Goal: Task Accomplishment & Management: Complete application form

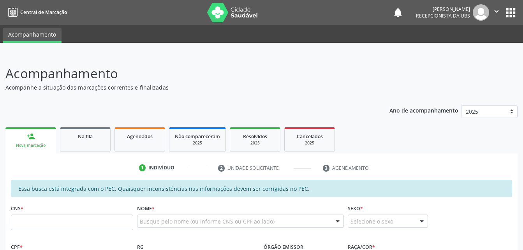
scroll to position [117, 0]
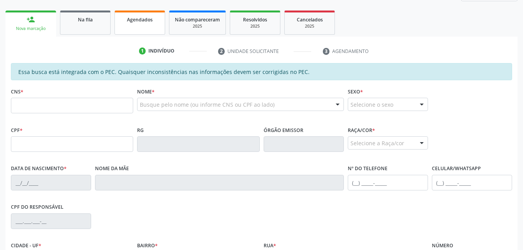
click at [143, 29] on link "Agendados" at bounding box center [139, 23] width 51 height 24
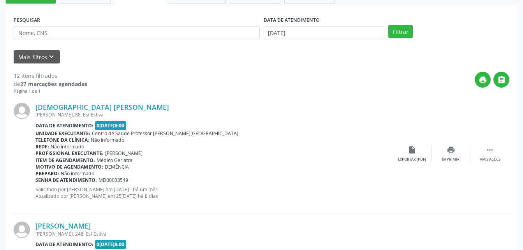
scroll to position [111, 0]
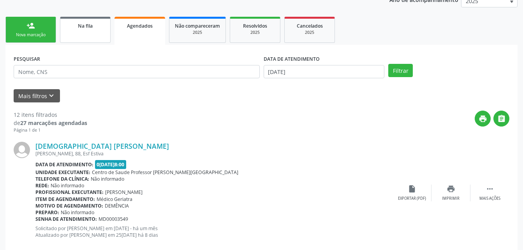
click at [85, 32] on link "Na fila" at bounding box center [85, 30] width 51 height 26
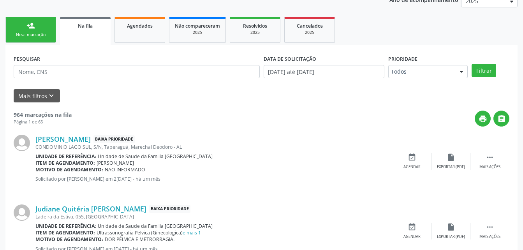
click at [50, 32] on link "person_add Nova marcação" at bounding box center [30, 30] width 51 height 26
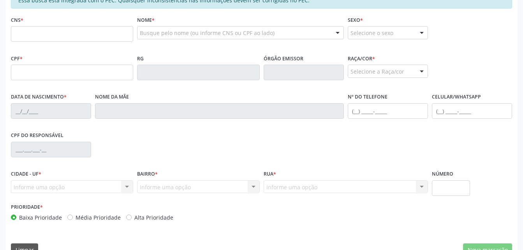
scroll to position [206, 0]
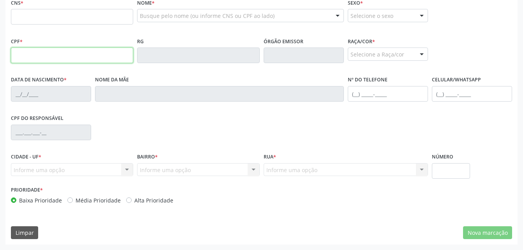
click at [85, 58] on input "text" at bounding box center [72, 56] width 122 height 16
type input "079.698.474-39"
type input "700 4011 7559 2650"
type input "[DATE]"
type input "Quitéria [PERSON_NAME]"
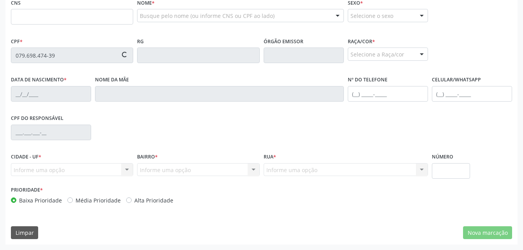
type input "[PHONE_NUMBER]"
type input "341"
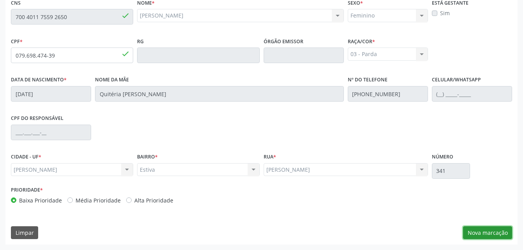
click at [496, 232] on button "Nova marcação" at bounding box center [487, 232] width 49 height 13
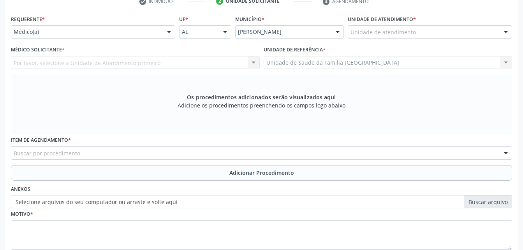
scroll to position [128, 0]
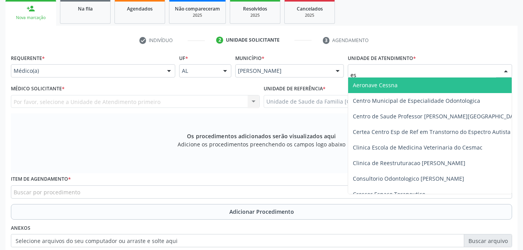
type input "est"
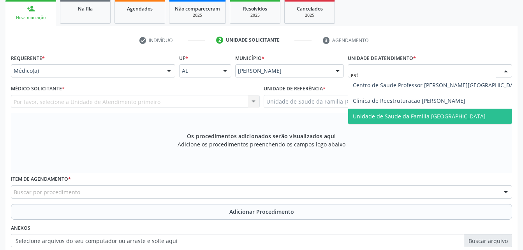
click at [423, 120] on span "Unidade de Saude da Familia [GEOGRAPHIC_DATA]" at bounding box center [437, 117] width 179 height 16
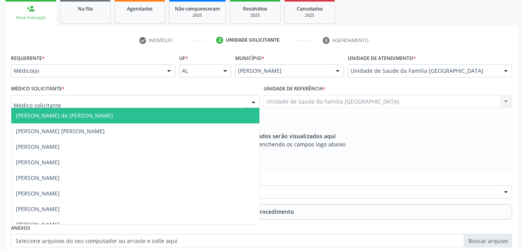
click at [136, 101] on div at bounding box center [135, 101] width 249 height 13
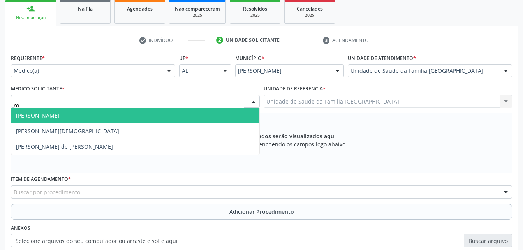
type input "rod"
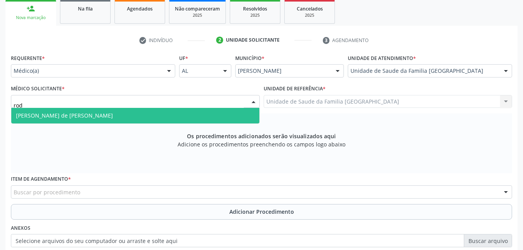
click at [123, 118] on span "[PERSON_NAME] de [PERSON_NAME]" at bounding box center [135, 116] width 248 height 16
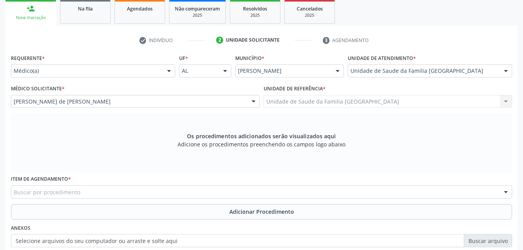
scroll to position [167, 0]
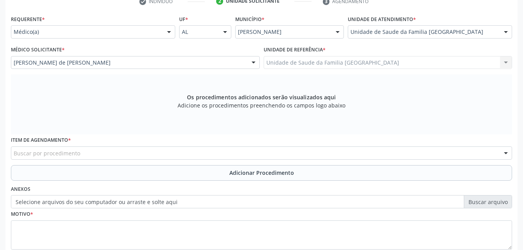
click at [128, 150] on div "Buscar por procedimento" at bounding box center [261, 152] width 501 height 13
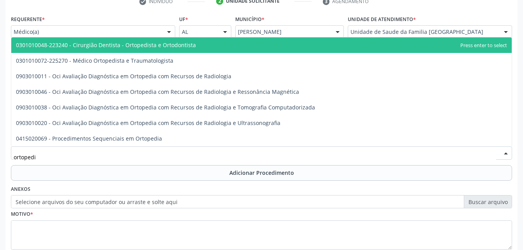
type input "ortopedis"
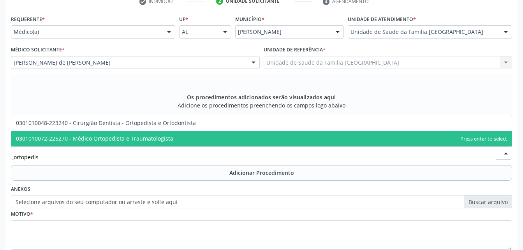
click at [137, 135] on span "0301010072-225270 - Médico Ortopedista e Traumatologista" at bounding box center [94, 138] width 157 height 7
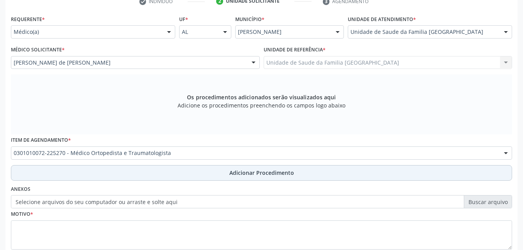
click at [173, 179] on button "Adicionar Procedimento" at bounding box center [261, 173] width 501 height 16
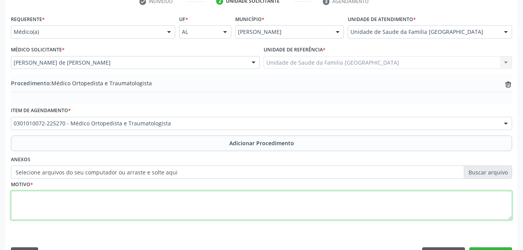
click at [171, 206] on textarea at bounding box center [261, 206] width 501 height 30
click at [27, 196] on textarea "cistopunho direito" at bounding box center [261, 206] width 501 height 30
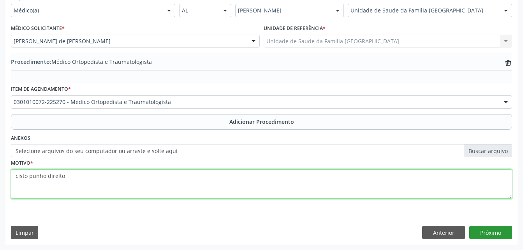
type textarea "cisto punho direito"
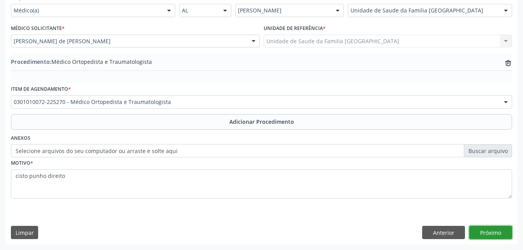
click at [492, 232] on button "Próximo" at bounding box center [490, 232] width 43 height 13
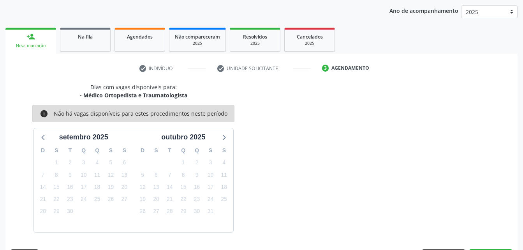
scroll to position [123, 0]
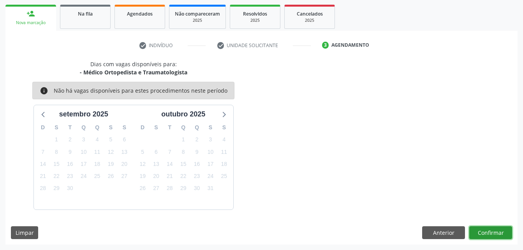
click at [498, 235] on button "Confirmar" at bounding box center [490, 232] width 43 height 13
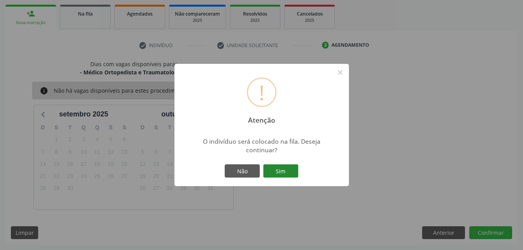
click at [275, 171] on button "Sim" at bounding box center [280, 170] width 35 height 13
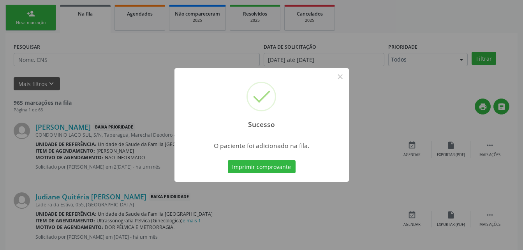
scroll to position [18, 0]
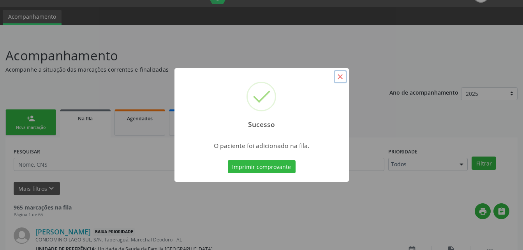
click at [340, 72] on button "×" at bounding box center [340, 76] width 13 height 13
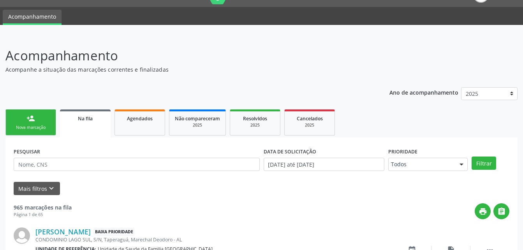
scroll to position [57, 0]
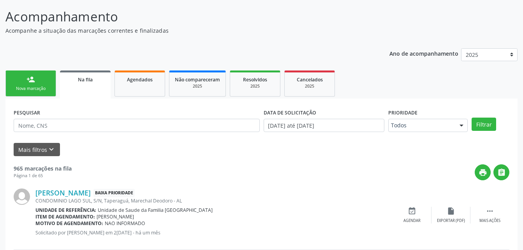
click at [38, 78] on link "person_add Nova marcação" at bounding box center [30, 83] width 51 height 26
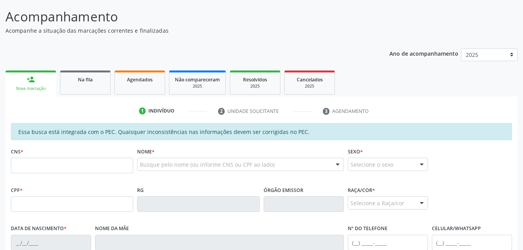
scroll to position [96, 0]
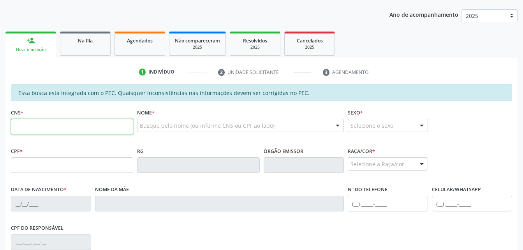
click at [56, 122] on input "text" at bounding box center [72, 127] width 122 height 16
type input "703 0078 7864 6472"
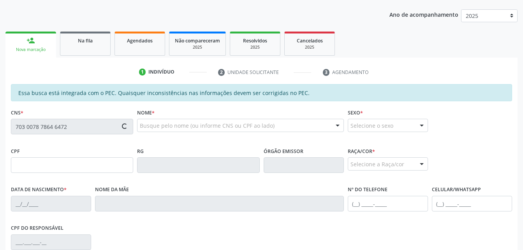
type input "020.556.924-29"
type input "[DATE]"
type input "[PERSON_NAME]"
type input "[PHONE_NUMBER]"
type input "S/N"
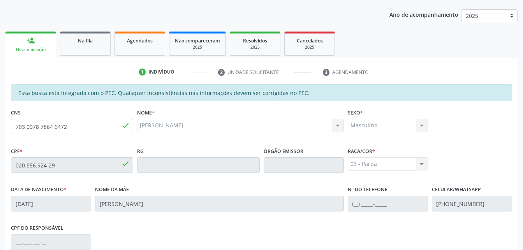
scroll to position [206, 0]
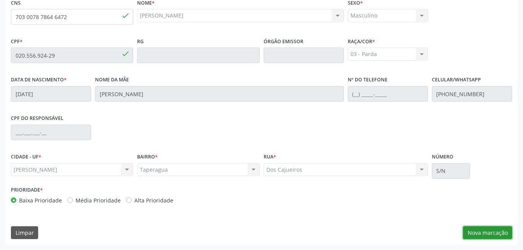
click at [482, 228] on button "Nova marcação" at bounding box center [487, 232] width 49 height 13
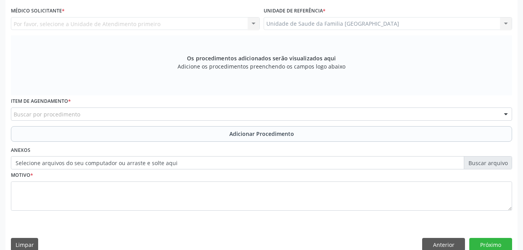
scroll to position [167, 0]
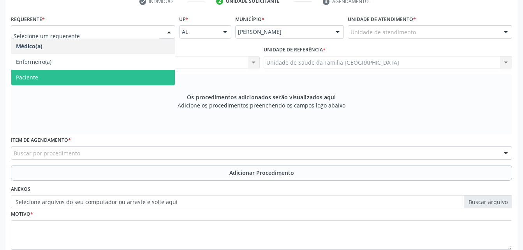
click at [156, 75] on span "Paciente" at bounding box center [93, 78] width 164 height 16
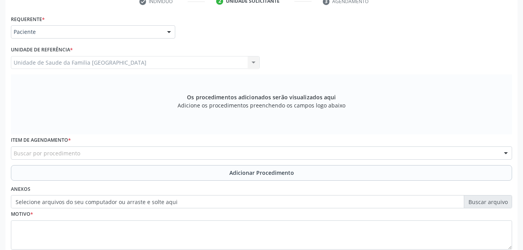
click at [172, 154] on div "Buscar por procedimento" at bounding box center [261, 152] width 501 height 13
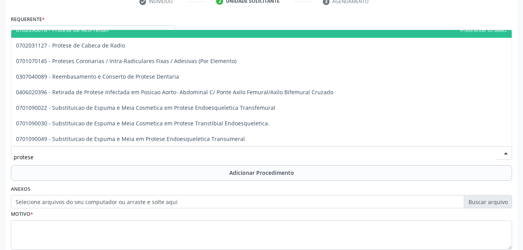
scroll to position [522, 0]
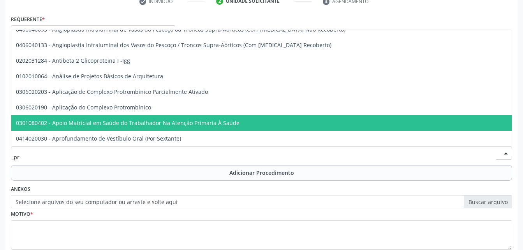
type input "p"
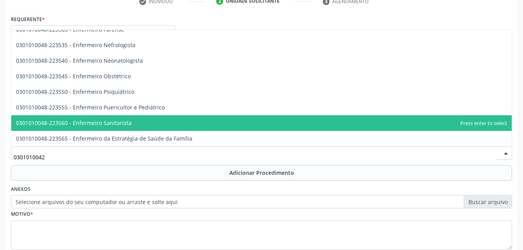
scroll to position [0, 0]
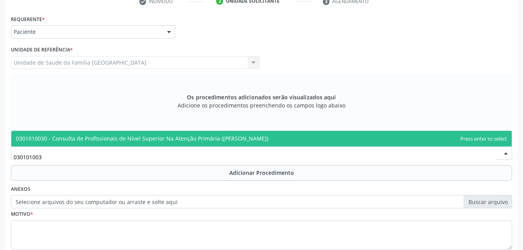
type input "03010100"
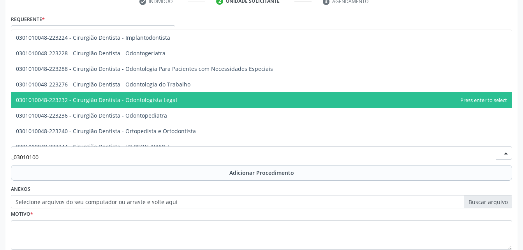
scroll to position [195, 0]
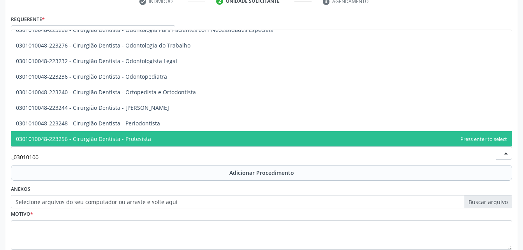
click at [201, 133] on span "0301010048-223256 - Cirurgião Dentista - Protesista" at bounding box center [261, 139] width 500 height 16
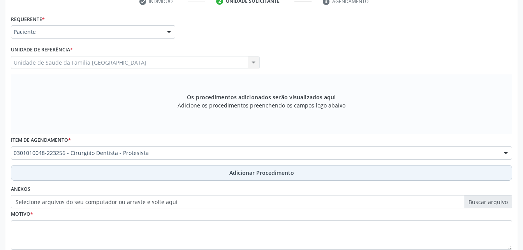
click at [209, 169] on button "Adicionar Procedimento" at bounding box center [261, 173] width 501 height 16
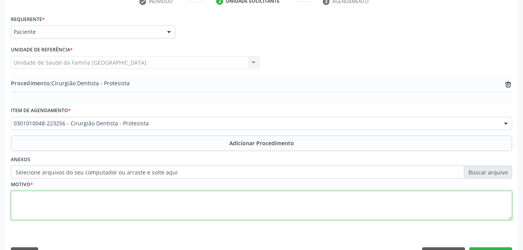
click at [207, 201] on textarea at bounding box center [261, 206] width 501 height 30
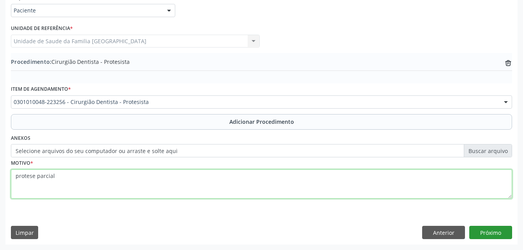
type textarea "protese parcial"
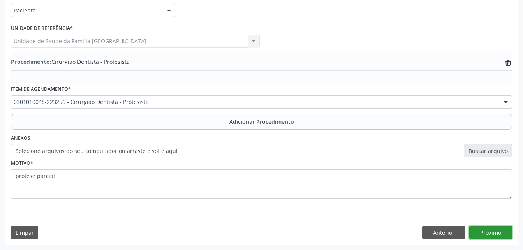
click at [505, 235] on button "Próximo" at bounding box center [490, 232] width 43 height 13
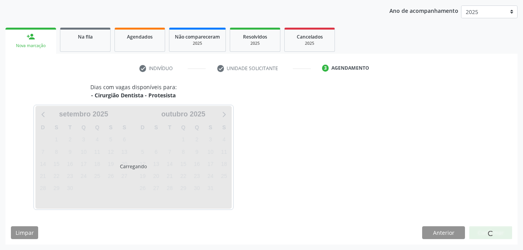
scroll to position [123, 0]
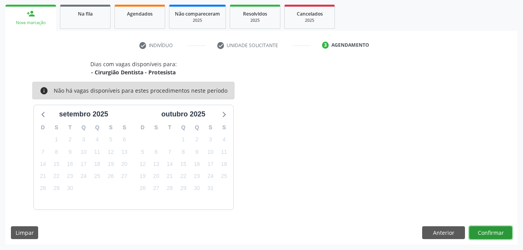
click at [493, 231] on button "Confirmar" at bounding box center [490, 232] width 43 height 13
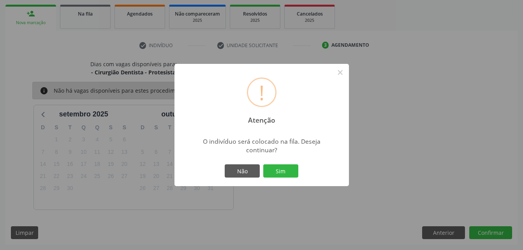
click at [290, 163] on div "Não Sim" at bounding box center [261, 171] width 77 height 16
click at [287, 173] on button "Sim" at bounding box center [280, 170] width 35 height 13
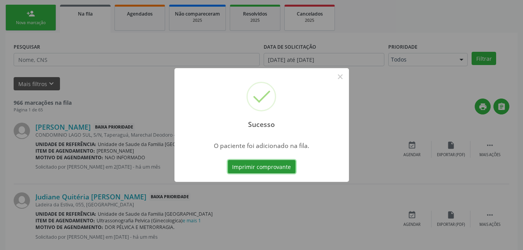
scroll to position [18, 0]
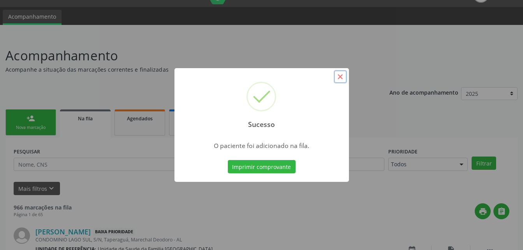
click at [343, 75] on button "×" at bounding box center [340, 76] width 13 height 13
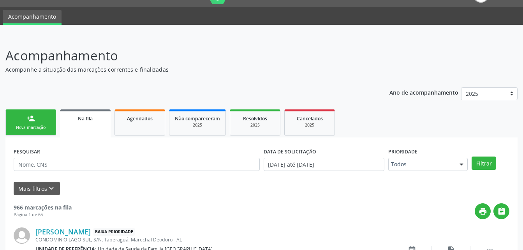
scroll to position [96, 0]
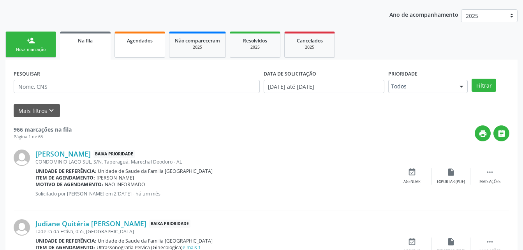
click at [152, 50] on link "Agendados" at bounding box center [139, 45] width 51 height 26
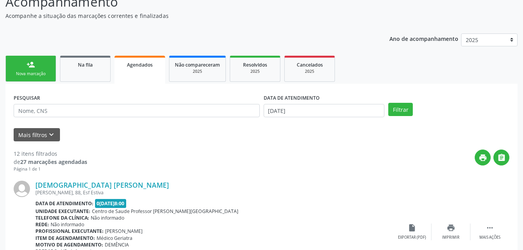
scroll to position [0, 0]
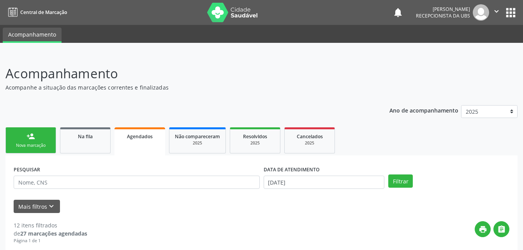
click at [25, 139] on link "person_add Nova marcação" at bounding box center [30, 140] width 51 height 26
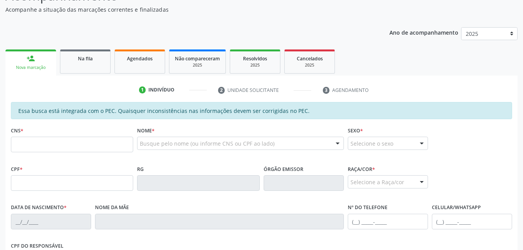
scroll to position [117, 0]
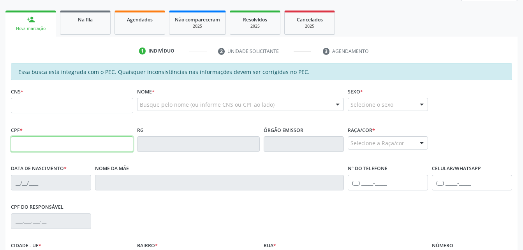
click at [93, 140] on input "text" at bounding box center [72, 144] width 122 height 16
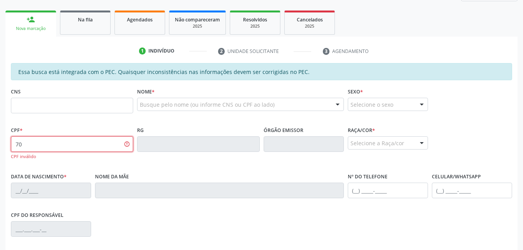
type input "7"
drag, startPoint x: 116, startPoint y: 103, endPoint x: 97, endPoint y: 88, distance: 23.8
click at [113, 101] on input "text" at bounding box center [72, 106] width 122 height 16
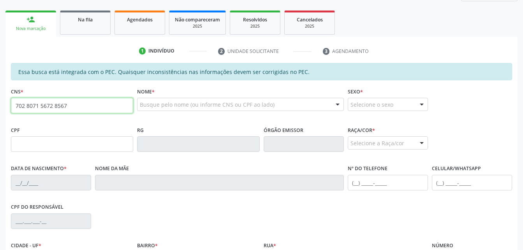
type input "702 8071 5672 8567"
type input "724.515.214-49"
type input "[DATE]"
type input "Sebastiana de [PERSON_NAME]"
type input "[PHONE_NUMBER]"
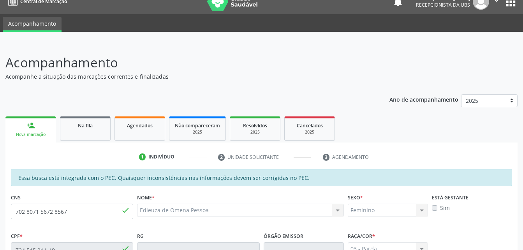
scroll to position [0, 0]
